Goal: Task Accomplishment & Management: Complete application form

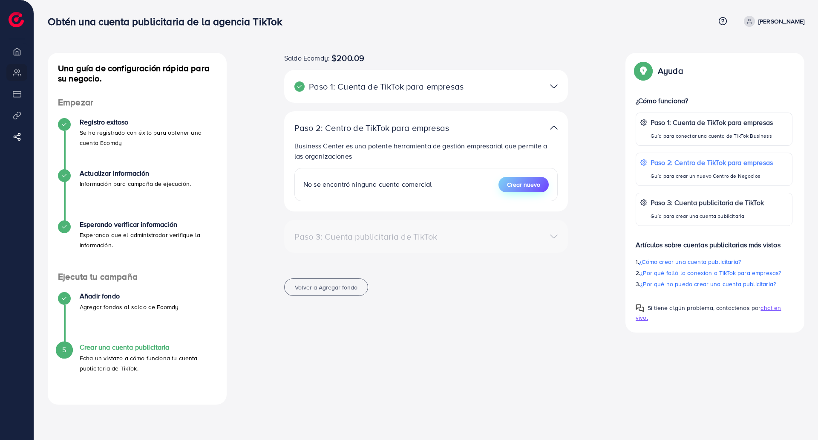
click at [532, 188] on font "Crear nuevo" at bounding box center [523, 184] width 33 height 9
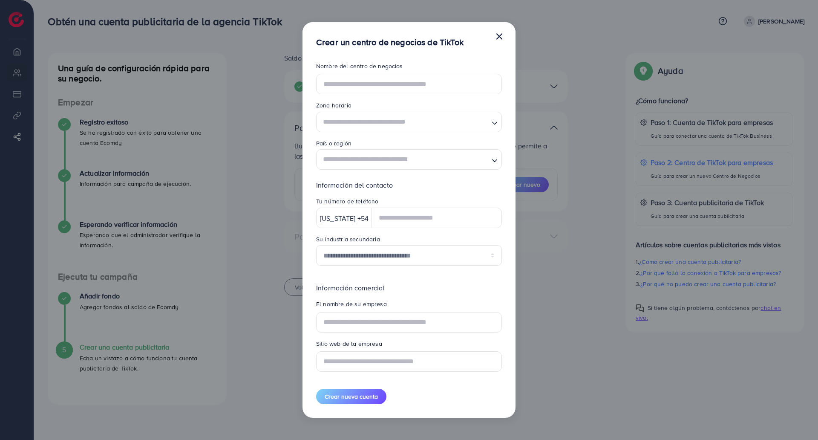
click at [502, 37] on font "×" at bounding box center [499, 36] width 9 height 24
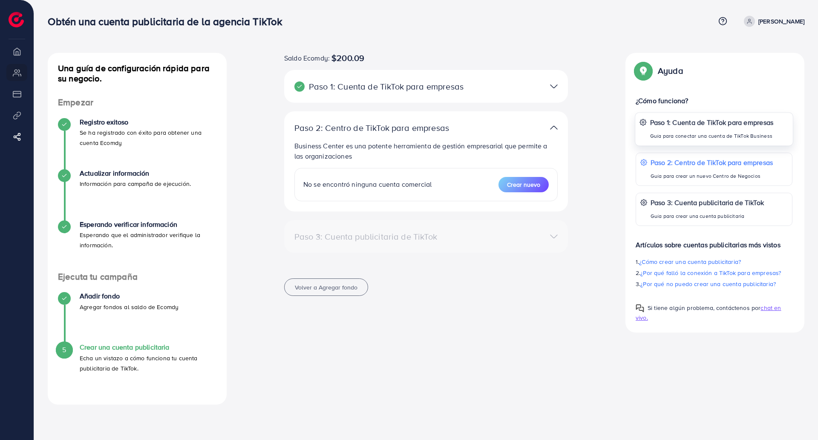
click at [698, 129] on div "Paso 1: Cuenta de TikTok para empresas Guía para conectar una cuenta de TikTok …" at bounding box center [712, 129] width 124 height 24
click at [709, 171] on p "Guía para crear un nuevo Centro de Negocios" at bounding box center [712, 176] width 124 height 10
click at [366, 141] on font "Business Center es una potente herramienta de gestión empresarial que permite a…" at bounding box center [420, 151] width 253 height 20
click at [510, 116] on div "Paso 2: Centro de TikTok para empresas Business Center es una potente herramien…" at bounding box center [426, 161] width 284 height 100
click at [529, 123] on div at bounding box center [518, 127] width 92 height 12
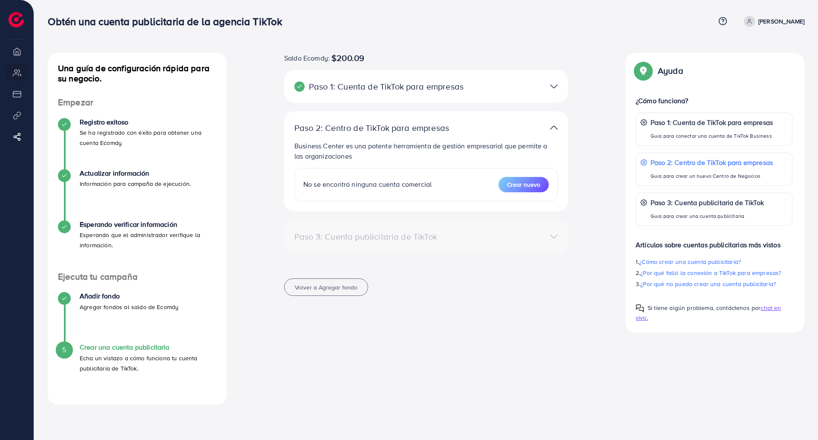
click at [550, 125] on img at bounding box center [554, 127] width 8 height 12
click at [553, 125] on img at bounding box center [554, 127] width 8 height 12
click at [373, 174] on div "No se encontró ninguna cuenta comercial Crear nuevo" at bounding box center [425, 184] width 263 height 33
click at [525, 185] on font "Crear nuevo" at bounding box center [523, 184] width 33 height 9
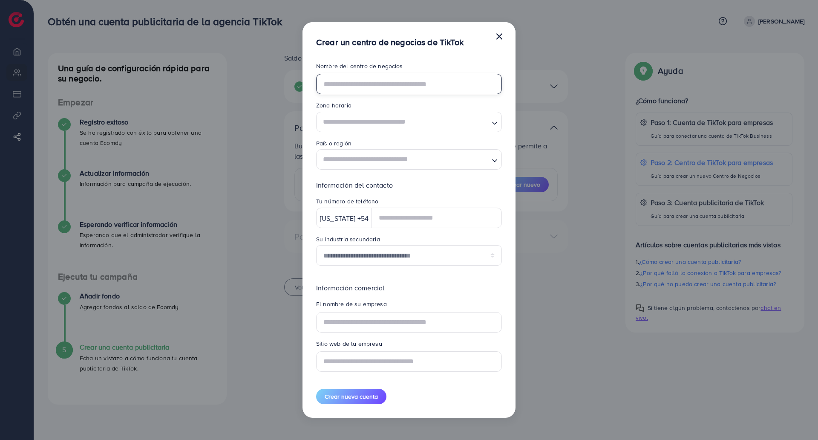
drag, startPoint x: 372, startPoint y: 85, endPoint x: 373, endPoint y: 92, distance: 6.9
click at [372, 85] on input "text" at bounding box center [409, 84] width 186 height 20
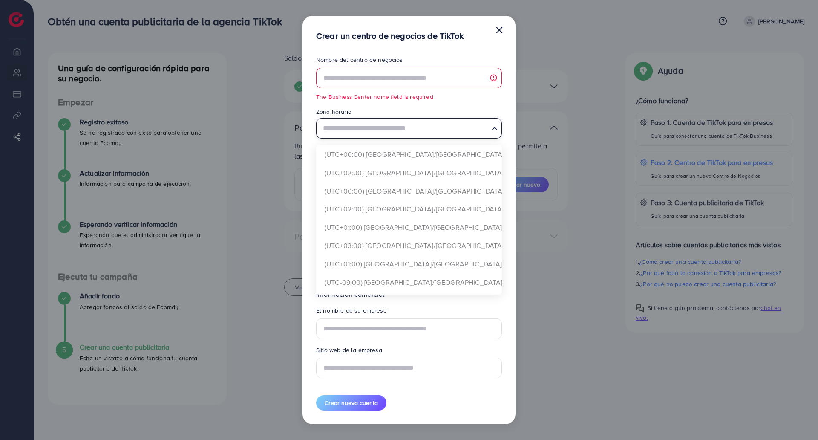
click at [352, 124] on input "Buscar opción" at bounding box center [404, 128] width 168 height 16
click at [426, 97] on font "El campo de nombre del centro de negocios es obligatorio" at bounding box center [396, 96] width 160 height 8
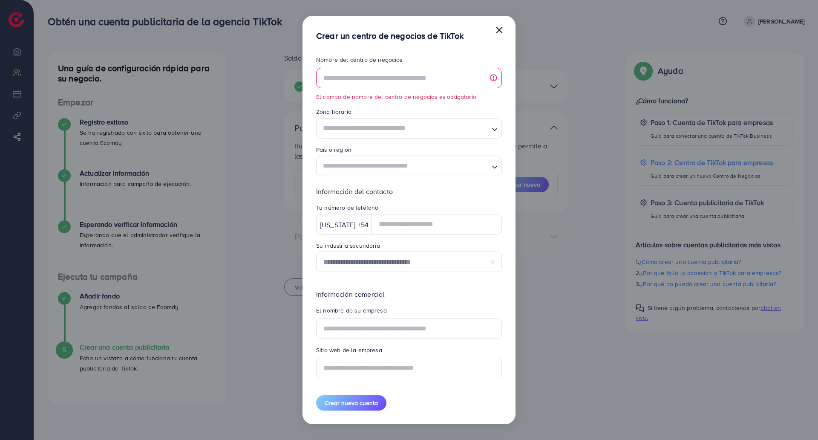
click at [353, 177] on form "**********" at bounding box center [409, 232] width 186 height 355
click at [362, 163] on input "Buscar opción" at bounding box center [404, 166] width 168 height 16
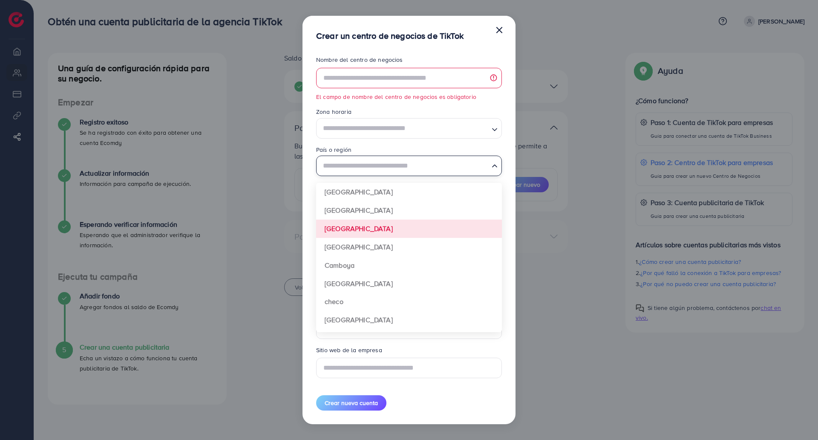
click at [345, 247] on form "**********" at bounding box center [409, 232] width 186 height 355
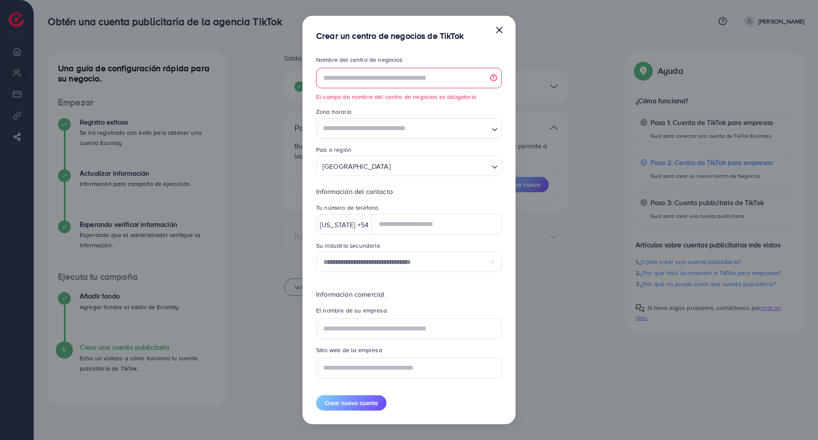
click at [499, 27] on font "×" at bounding box center [499, 29] width 9 height 24
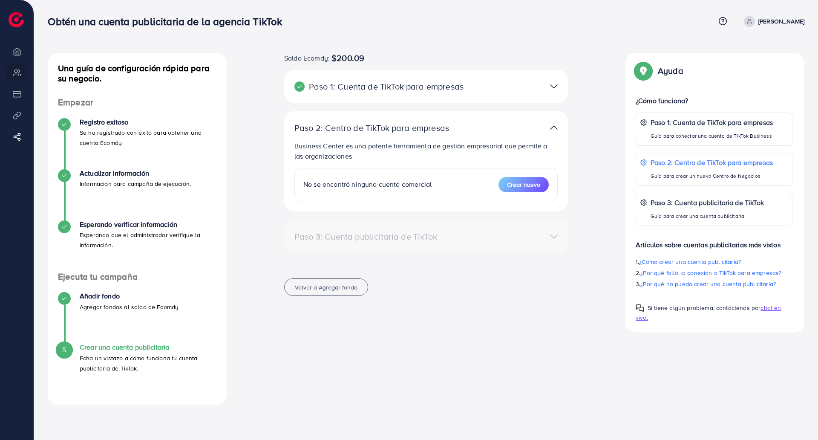
click at [556, 119] on div "Paso 2: Centro de TikTok para empresas Business Center es una potente herramien…" at bounding box center [426, 161] width 284 height 100
click at [552, 75] on div "Paso 1: Cuenta de TikTok para empresas Conéctate a TikTok para empresas para ac…" at bounding box center [426, 86] width 284 height 33
click at [550, 89] on img at bounding box center [554, 86] width 8 height 12
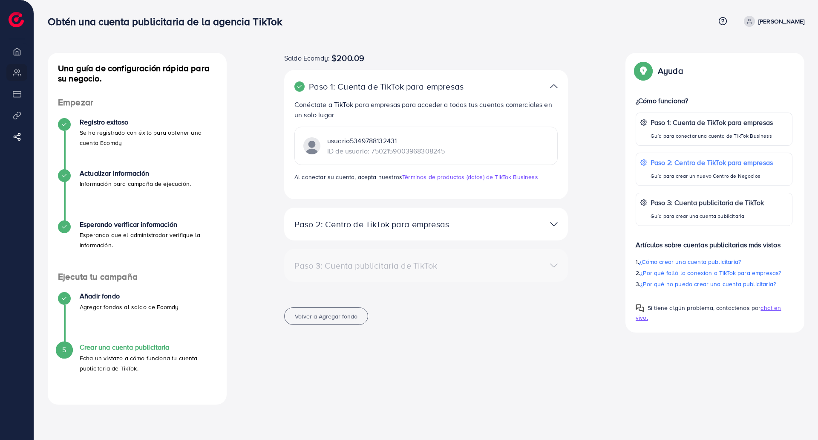
click at [388, 144] on font "usuario5349788132431" at bounding box center [361, 140] width 69 height 9
click at [319, 132] on div "usuario5349788132431 ID de usuario: 7502159003968308245" at bounding box center [425, 145] width 263 height 38
click at [532, 78] on div "Paso 1: Cuenta de TikTok para empresas Conéctate a TikTok para empresas para ac…" at bounding box center [426, 134] width 284 height 129
click at [557, 86] on img at bounding box center [554, 86] width 8 height 12
click at [550, 82] on img at bounding box center [554, 86] width 8 height 12
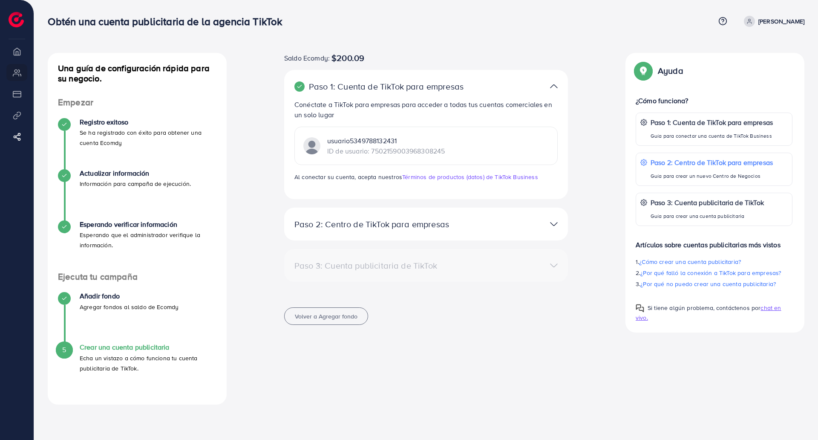
click at [555, 226] on img at bounding box center [554, 224] width 8 height 12
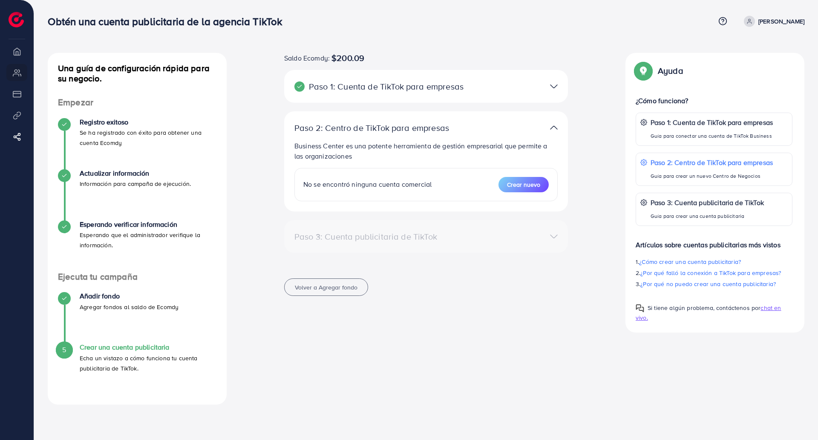
click at [465, 246] on div "Paso 3: Cuenta publicitaria de TikTok Crea una cuenta de anuncios de TikTok No …" at bounding box center [426, 236] width 284 height 33
click at [550, 240] on div "Paso 3: Cuenta publicitaria de TikTok" at bounding box center [425, 236] width 277 height 12
click at [12, 49] on li "Descripción general" at bounding box center [17, 51] width 34 height 17
click at [310, 288] on font "Volver a Agregar fondo" at bounding box center [326, 287] width 63 height 9
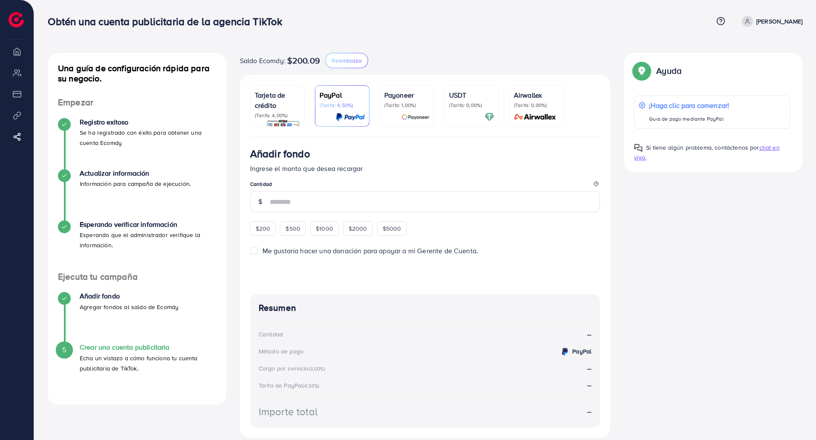
scroll to position [56, 0]
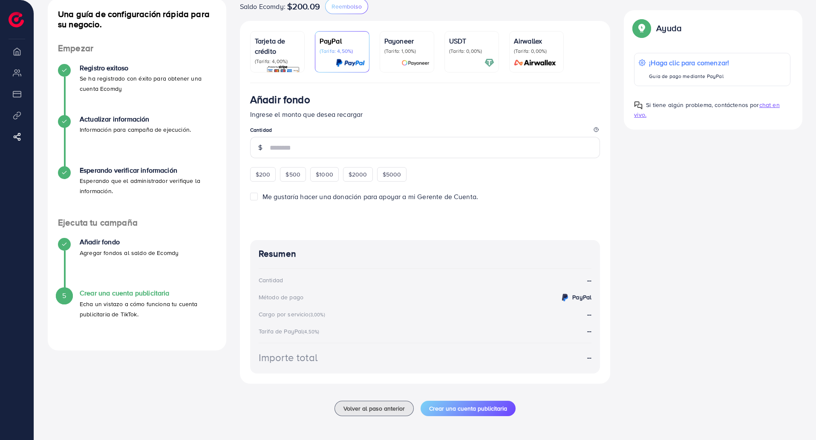
click at [16, 47] on li "Descripción general" at bounding box center [17, 51] width 34 height 17
click at [445, 411] on font "Crear una cuenta publicitaria" at bounding box center [468, 408] width 78 height 9
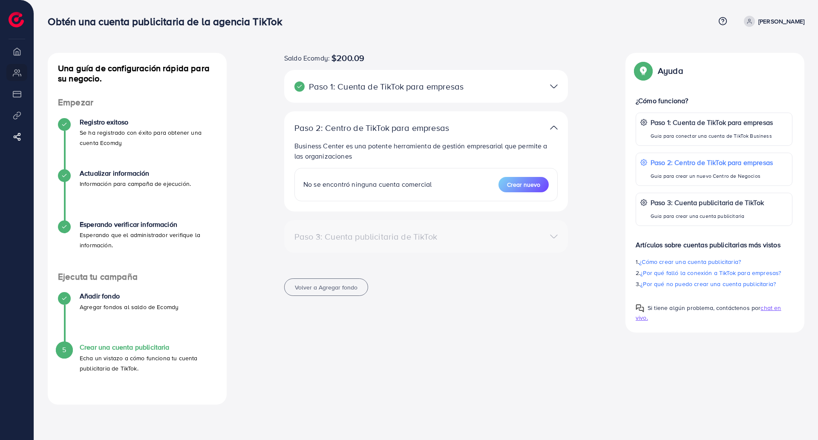
click at [374, 234] on div "Paso 3: Cuenta publicitaria de TikTok" at bounding box center [379, 236] width 184 height 10
click at [523, 192] on button "Crear nuevo" at bounding box center [523, 184] width 50 height 15
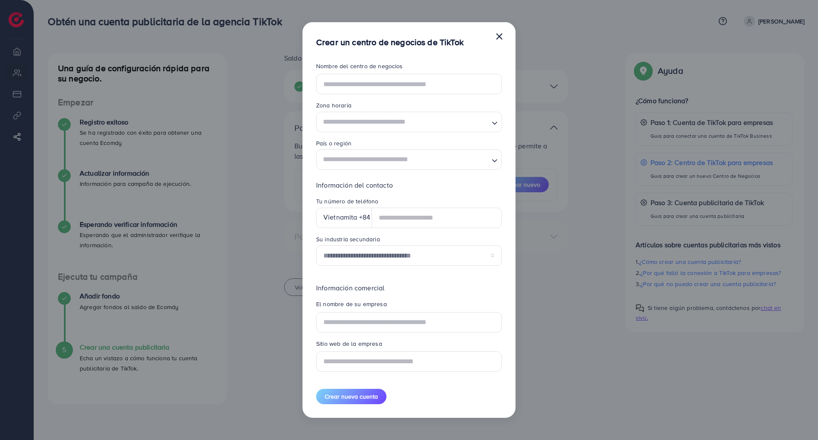
click at [497, 35] on font "×" at bounding box center [499, 36] width 9 height 24
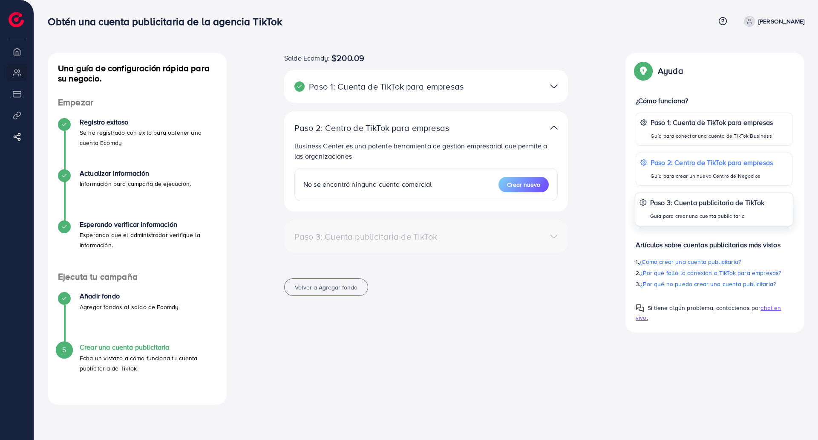
click at [715, 219] on font "Guía para crear una cuenta publicitaria" at bounding box center [697, 215] width 95 height 7
click at [522, 184] on font "Crear nuevo" at bounding box center [523, 184] width 33 height 9
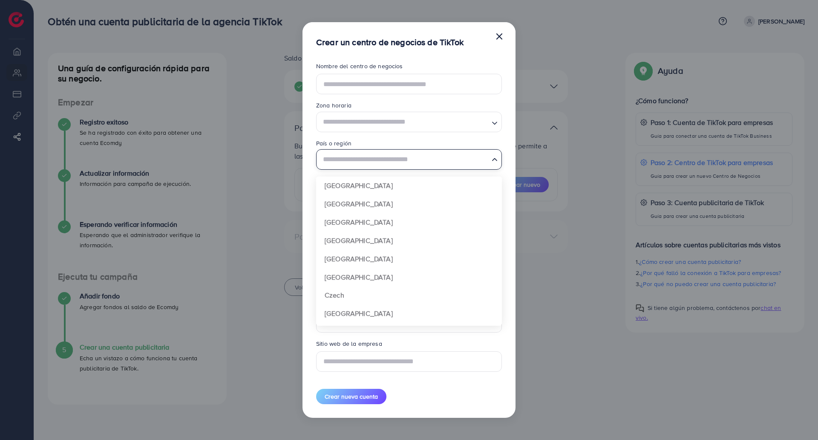
click at [384, 162] on input "Buscar opción" at bounding box center [404, 160] width 168 height 16
type input "*********"
type input "**********"
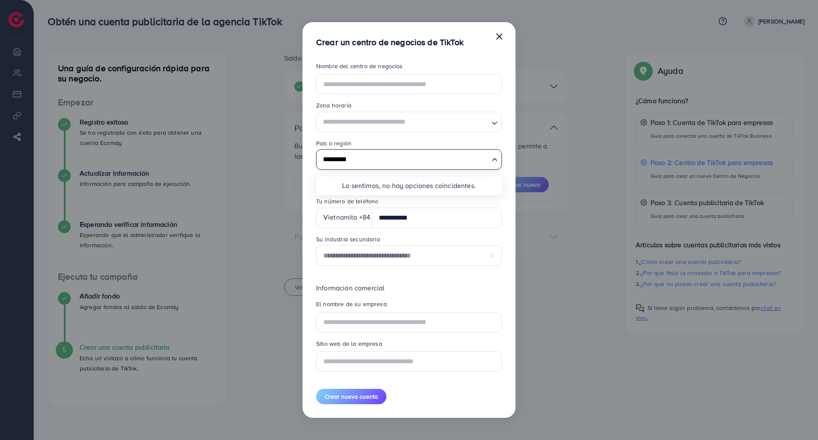
type input "*********"
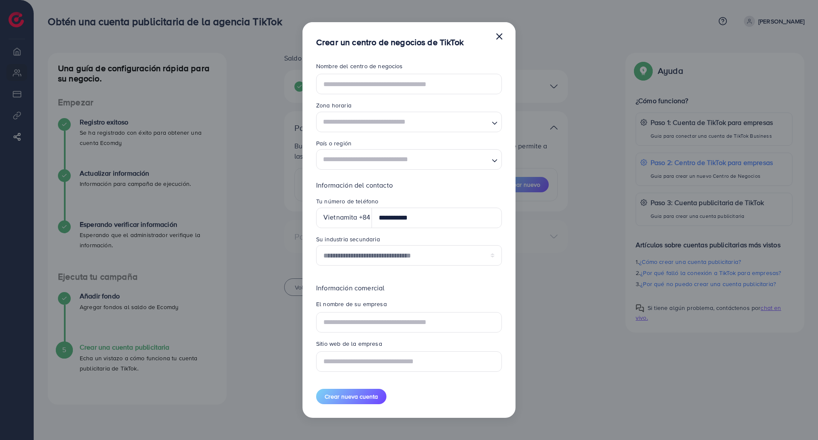
click at [393, 139] on div "País o región" at bounding box center [409, 144] width 186 height 10
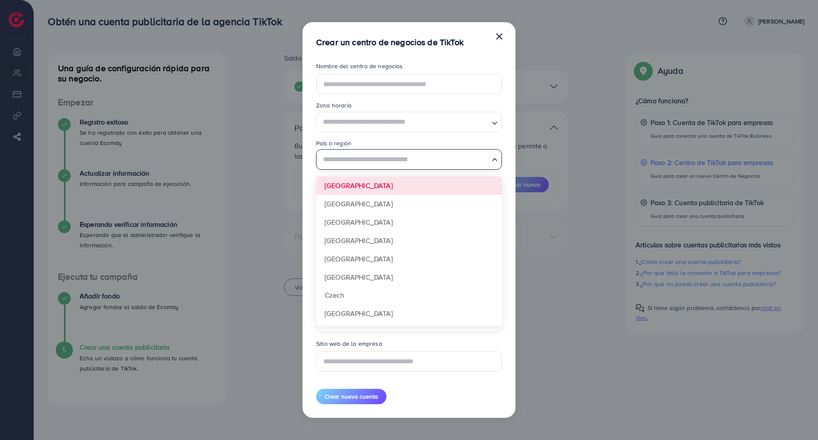
click at [371, 160] on input "Buscar opción" at bounding box center [404, 160] width 168 height 16
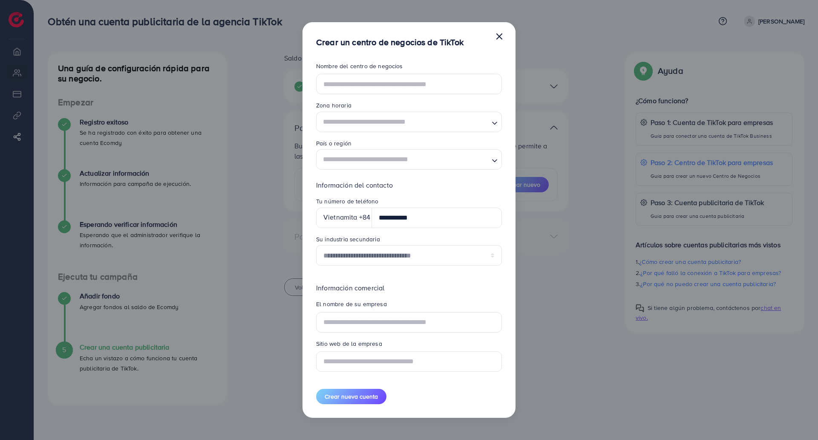
click at [382, 144] on div "País o región" at bounding box center [409, 144] width 186 height 10
